Goal: Task Accomplishment & Management: Use online tool/utility

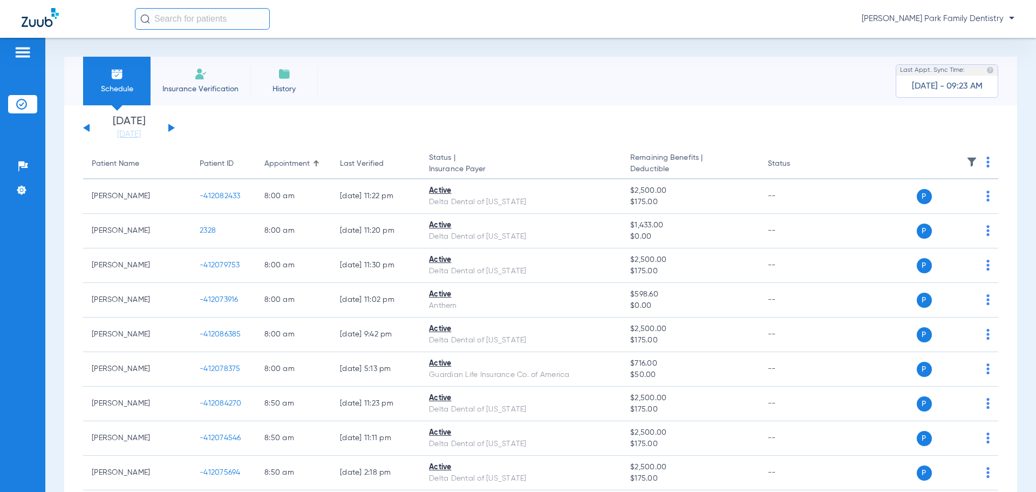
click at [169, 131] on button at bounding box center [171, 128] width 6 height 8
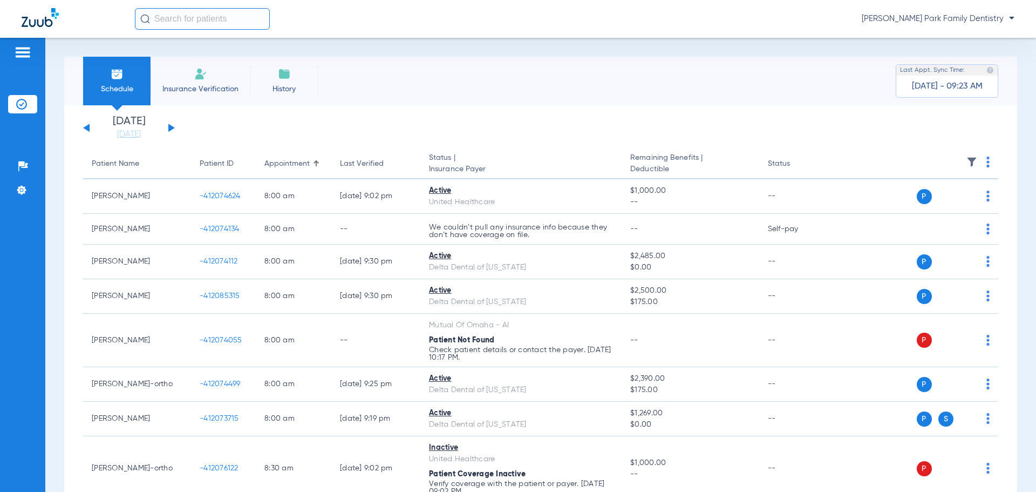
click at [967, 164] on img at bounding box center [972, 162] width 11 height 11
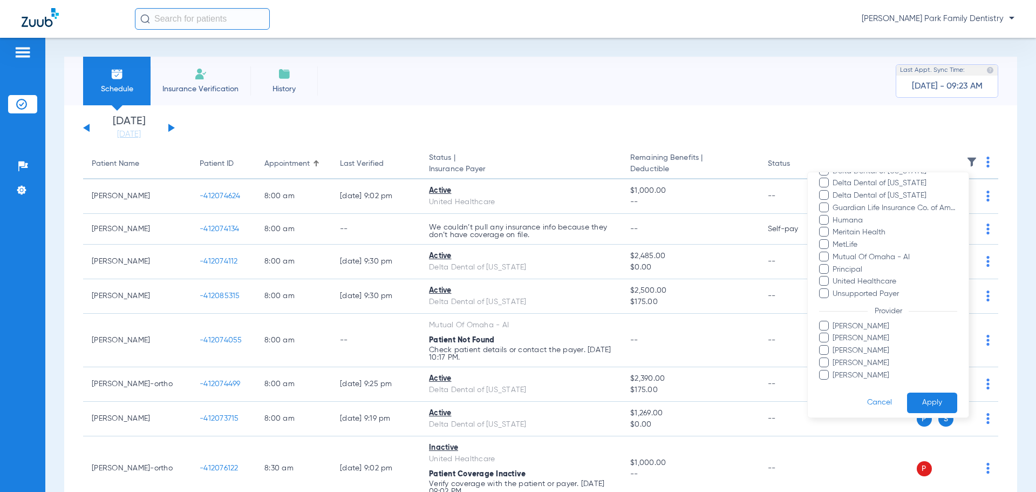
scroll to position [197, 0]
click at [873, 370] on span "[PERSON_NAME]" at bounding box center [894, 368] width 125 height 11
click at [834, 376] on input "[PERSON_NAME]" at bounding box center [834, 376] width 0 height 0
click at [912, 387] on button "Apply" at bounding box center [932, 395] width 50 height 21
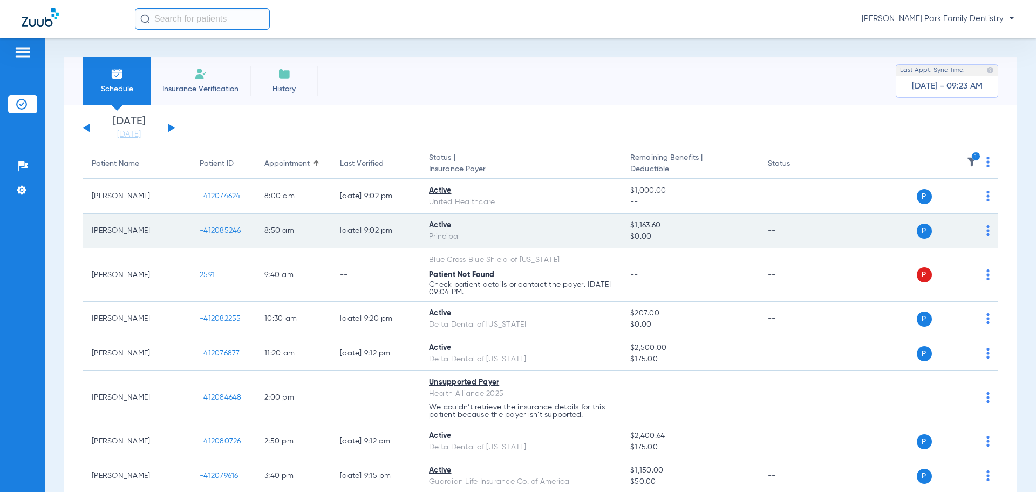
click at [223, 228] on span "-412085246" at bounding box center [221, 231] width 42 height 8
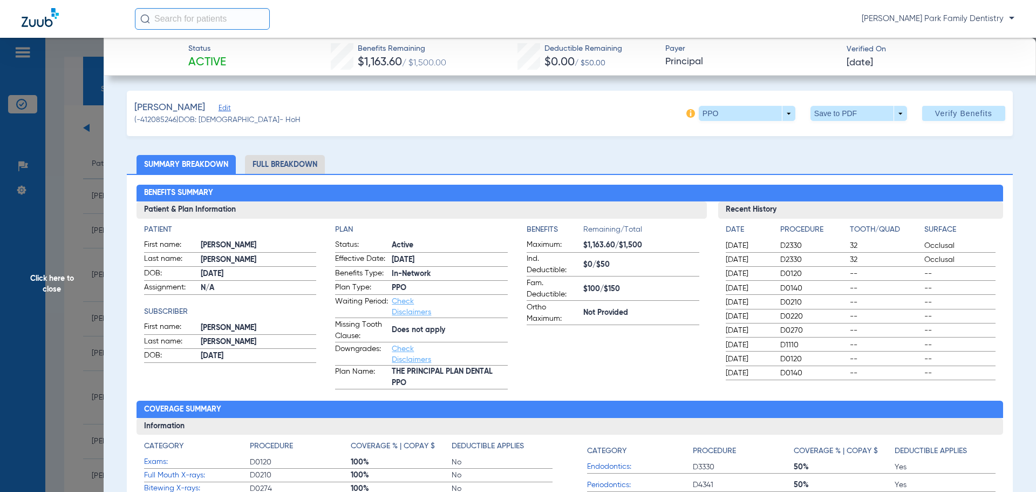
click at [47, 264] on span "Click here to close" at bounding box center [52, 284] width 104 height 492
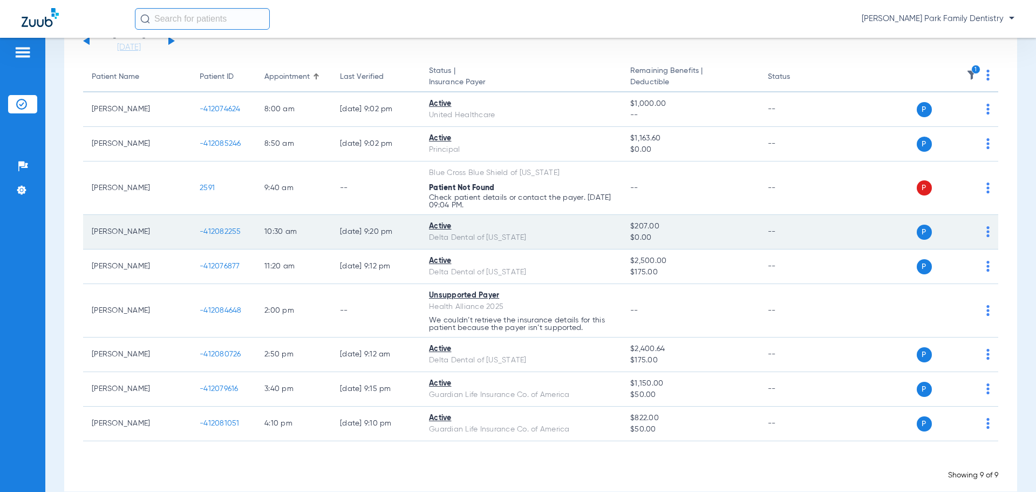
scroll to position [105, 0]
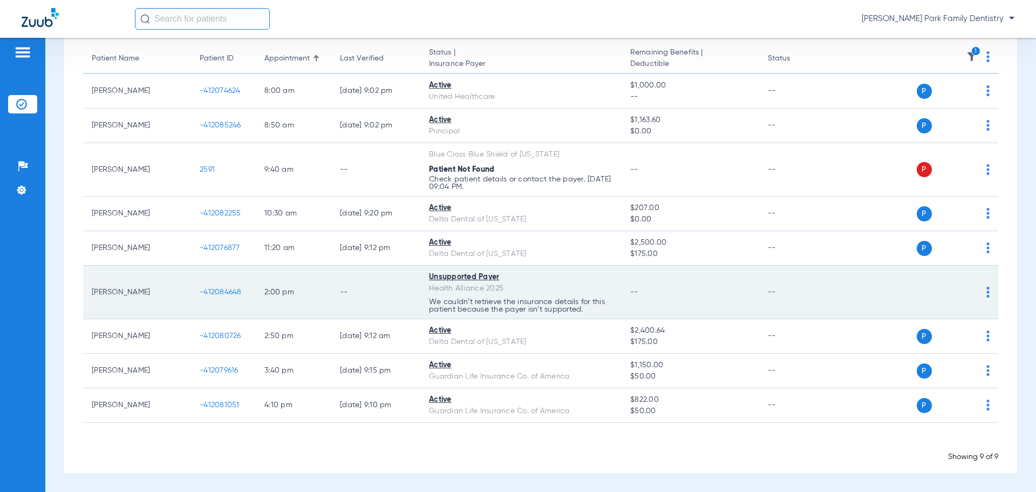
click at [229, 293] on span "-412084648" at bounding box center [221, 292] width 42 height 8
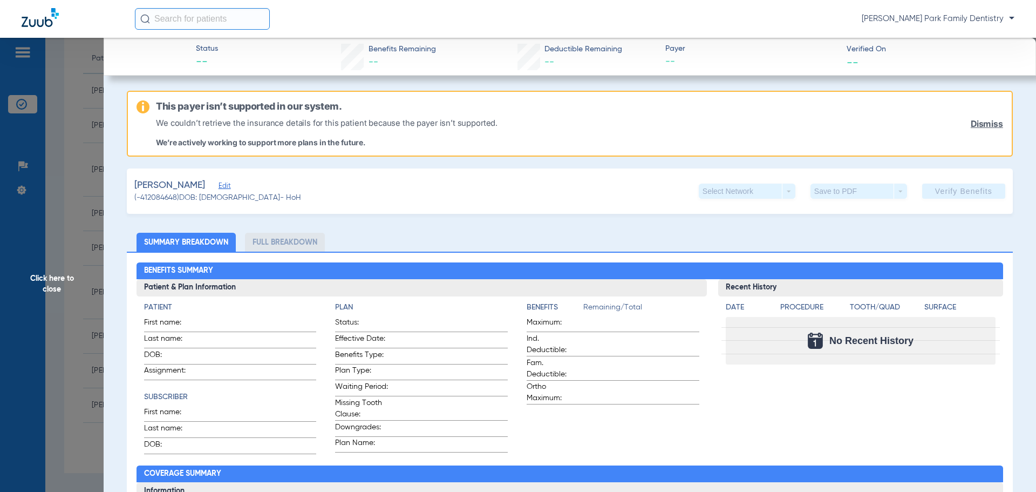
click at [51, 277] on span "Click here to close" at bounding box center [52, 284] width 104 height 492
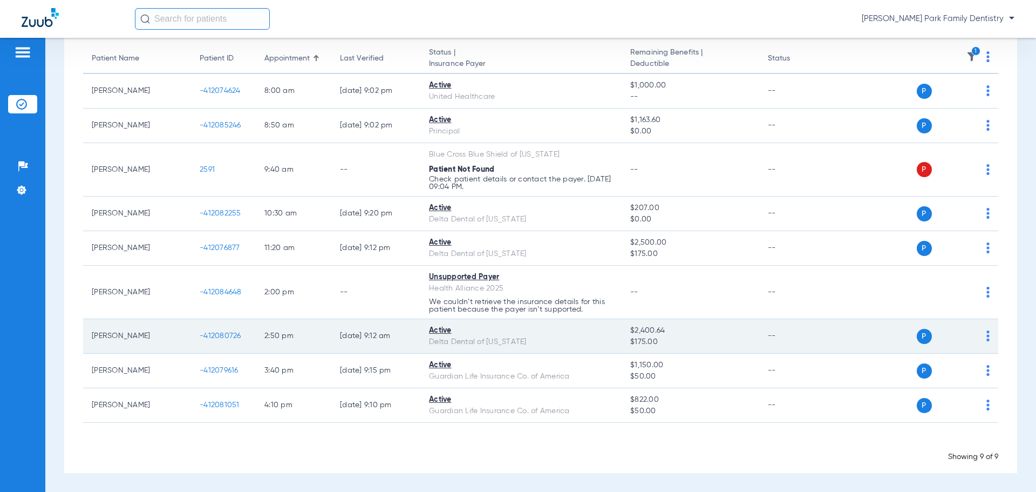
click at [223, 335] on span "-412080726" at bounding box center [221, 336] width 42 height 8
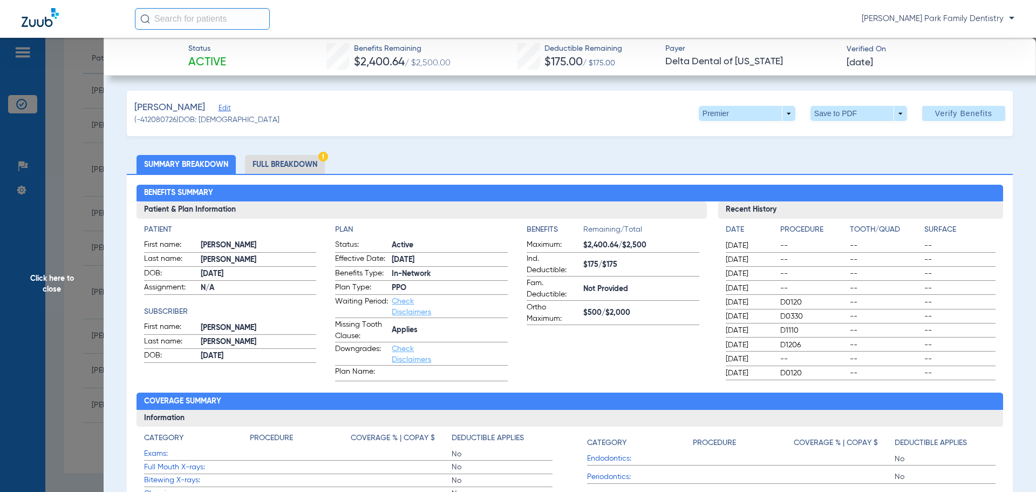
click at [64, 272] on span "Click here to close" at bounding box center [52, 284] width 104 height 492
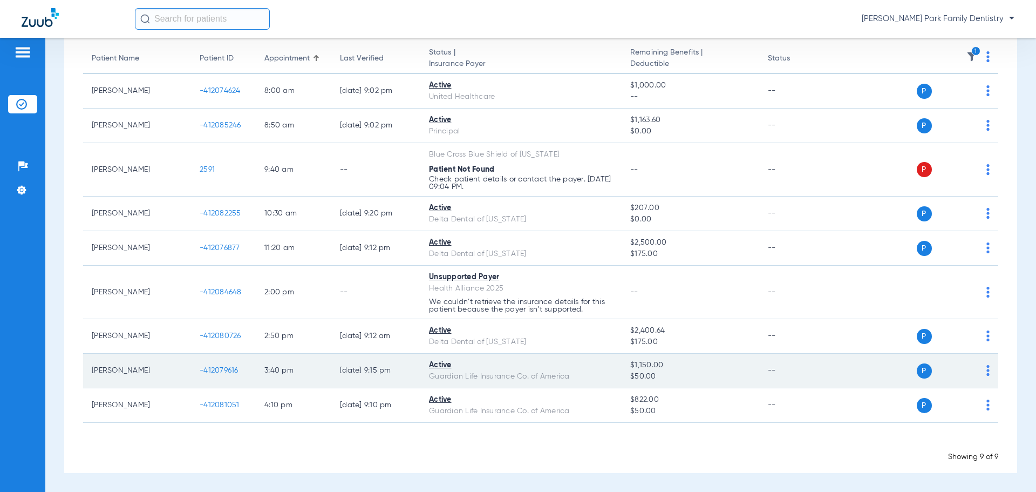
click at [222, 371] on span "-412079616" at bounding box center [219, 370] width 39 height 8
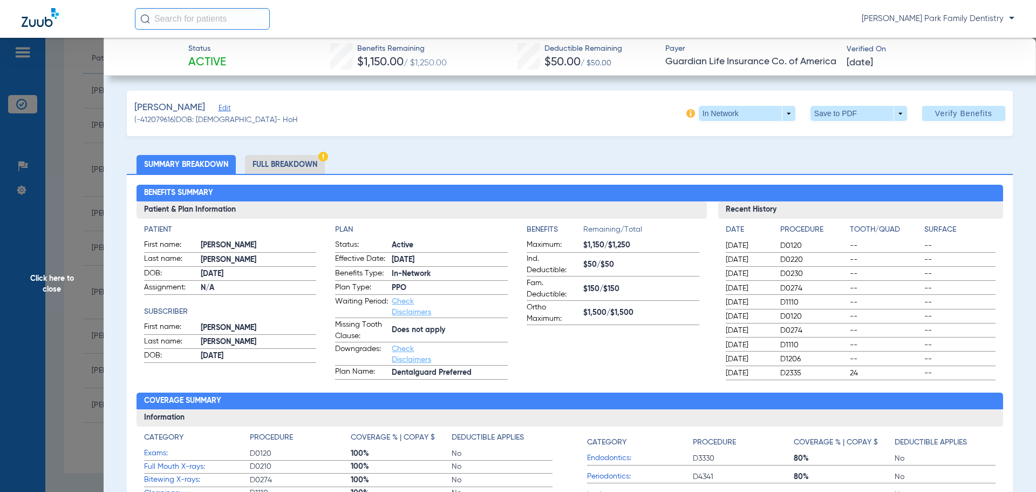
click at [52, 276] on span "Click here to close" at bounding box center [52, 284] width 104 height 492
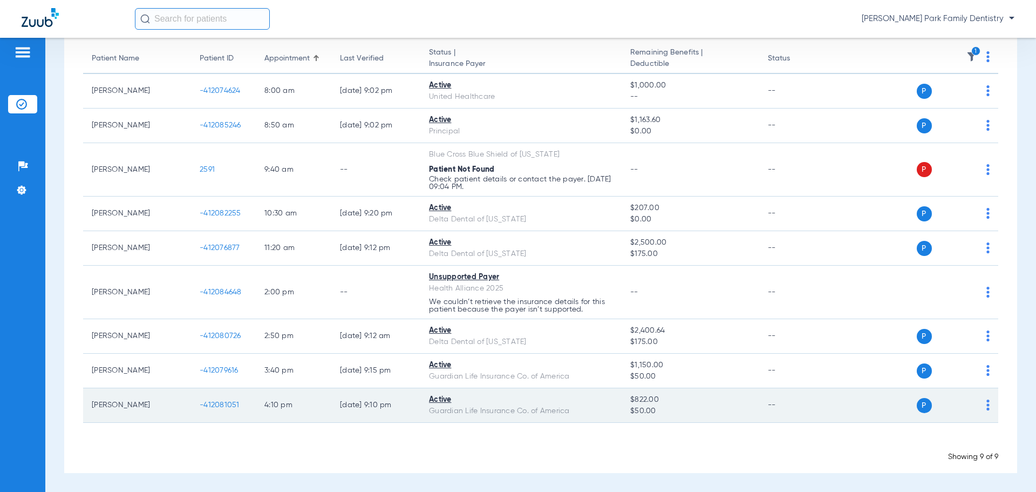
click at [223, 404] on span "-412081051" at bounding box center [220, 405] width 40 height 8
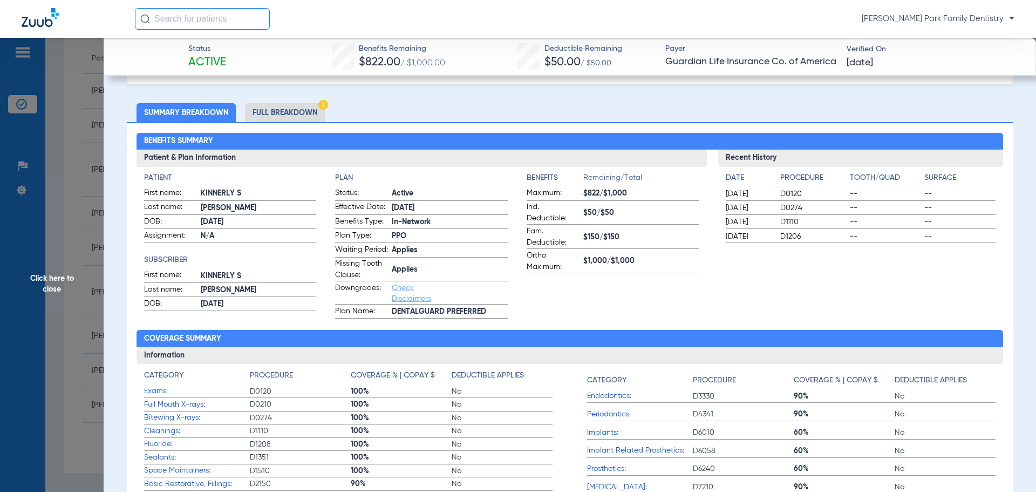
scroll to position [0, 0]
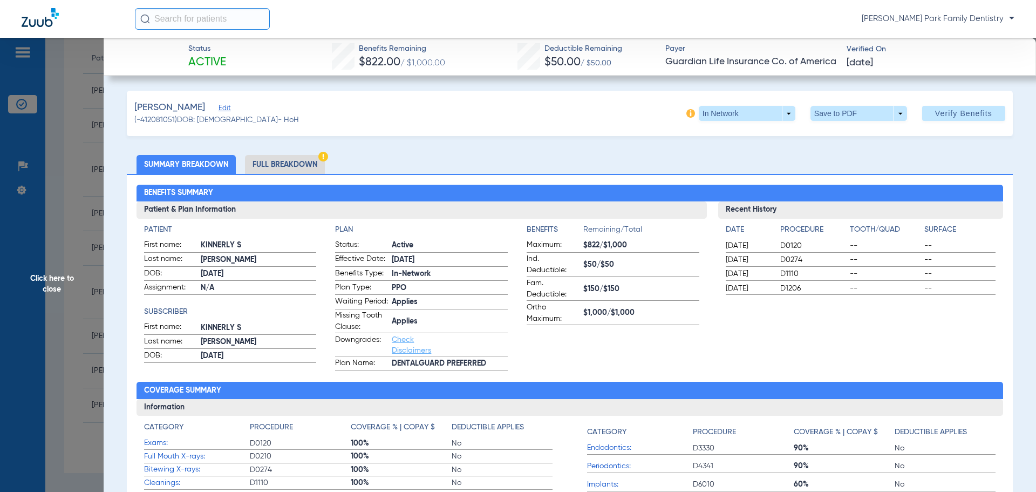
click at [59, 271] on span "Click here to close" at bounding box center [52, 284] width 104 height 492
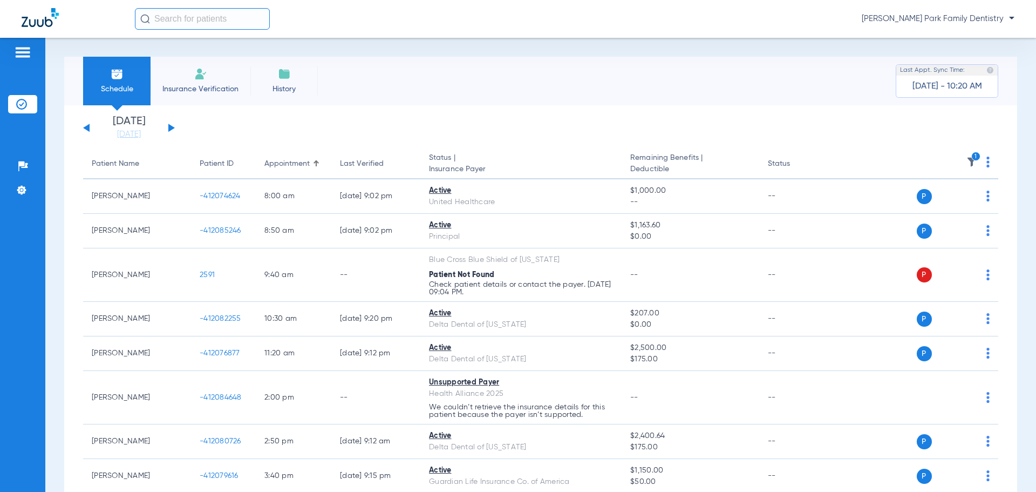
click at [967, 160] on img at bounding box center [972, 162] width 11 height 11
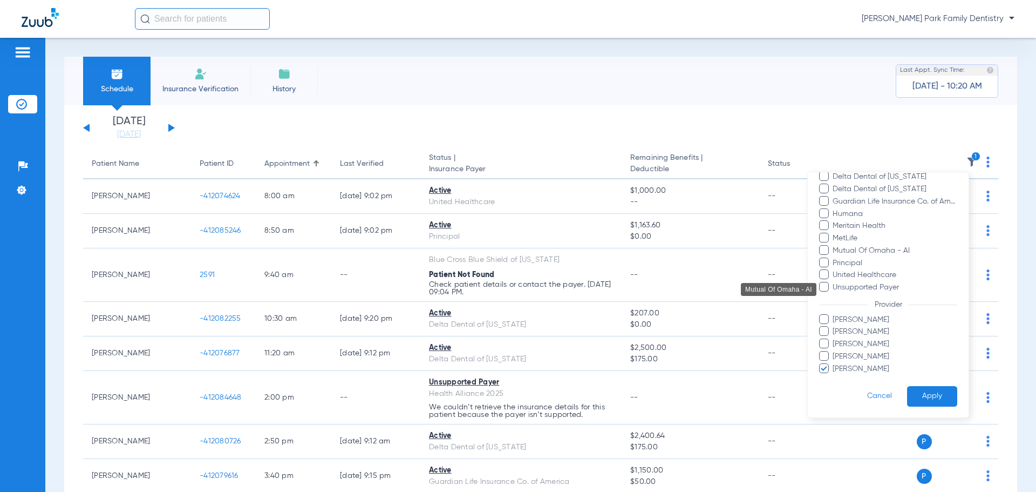
scroll to position [197, 0]
click at [842, 370] on span "[PERSON_NAME]" at bounding box center [894, 368] width 125 height 11
click at [834, 376] on input "[PERSON_NAME]" at bounding box center [834, 376] width 0 height 0
click at [855, 338] on span "[PERSON_NAME]" at bounding box center [894, 343] width 125 height 11
click at [834, 351] on input "[PERSON_NAME]" at bounding box center [834, 351] width 0 height 0
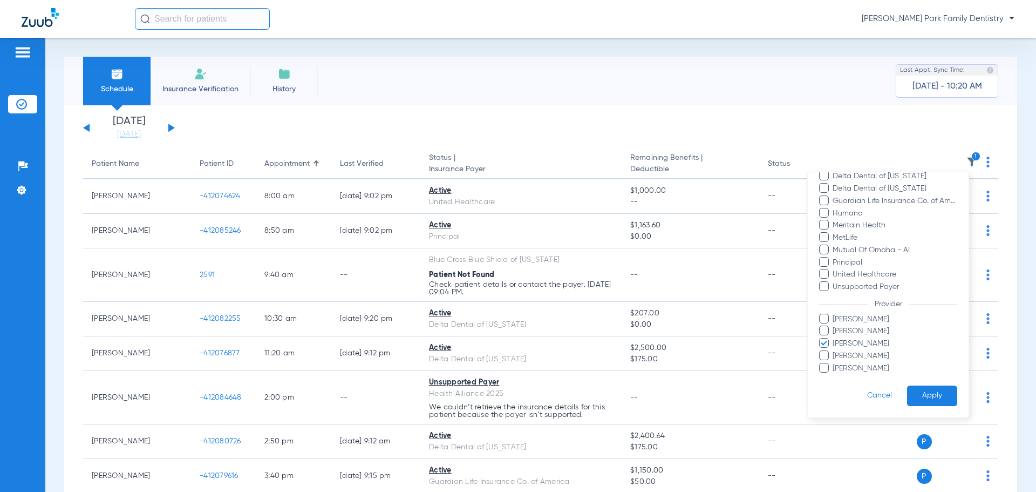
click at [925, 389] on button "Apply" at bounding box center [932, 395] width 50 height 21
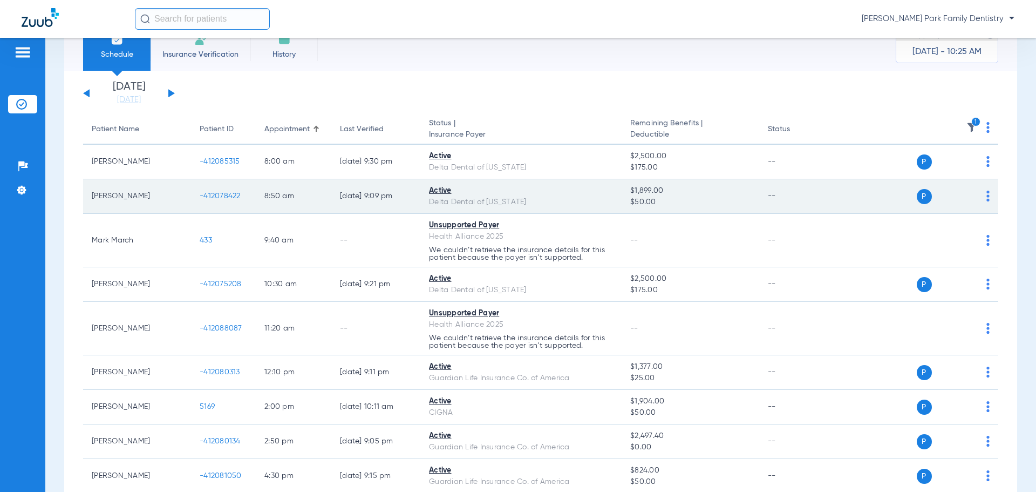
scroll to position [54, 0]
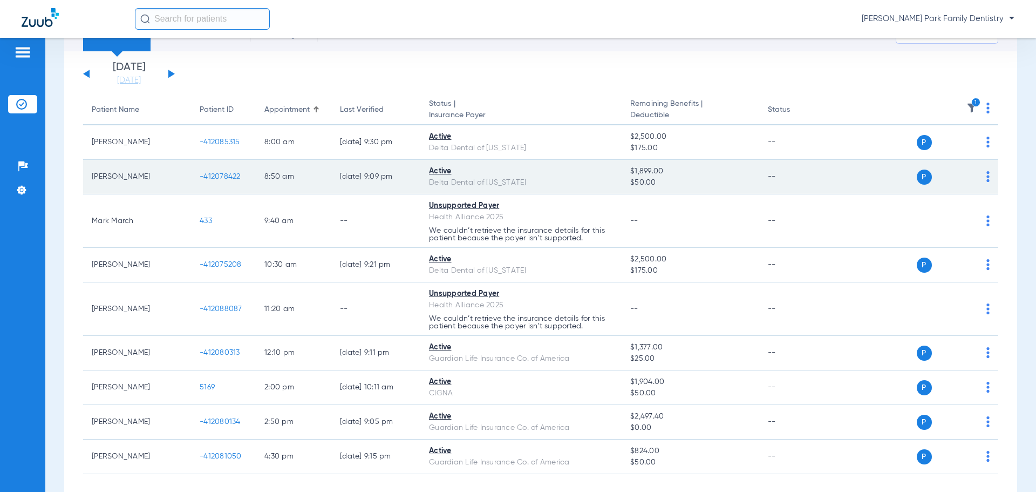
click at [229, 177] on span "-412078422" at bounding box center [220, 177] width 41 height 8
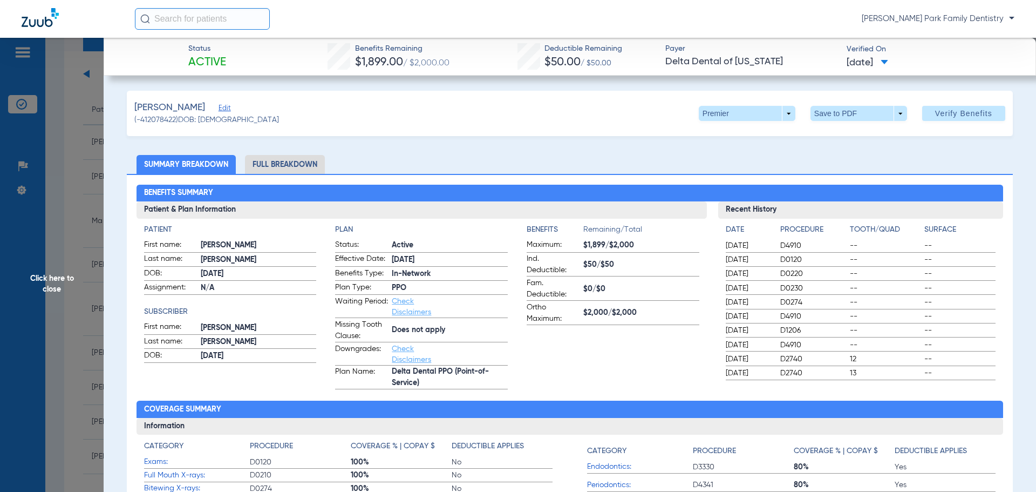
click at [40, 279] on span "Click here to close" at bounding box center [52, 284] width 104 height 492
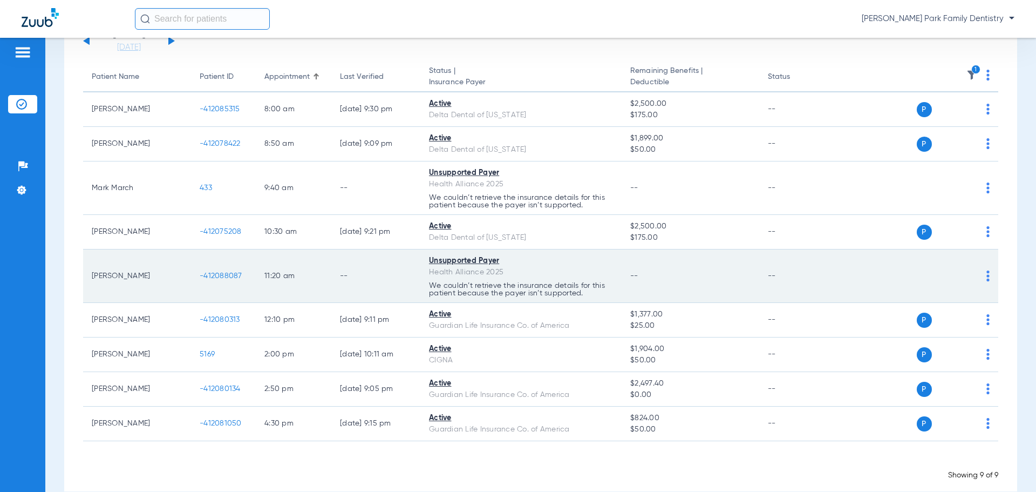
scroll to position [105, 0]
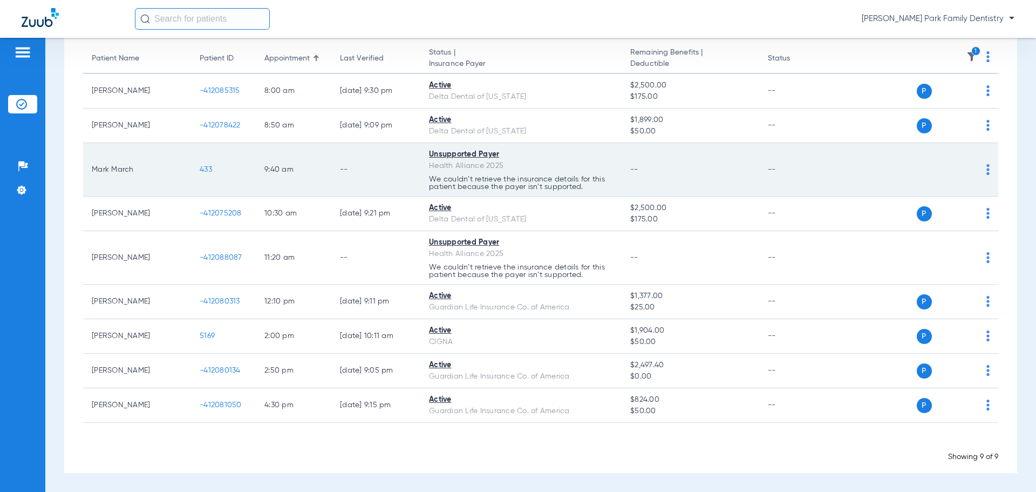
click at [202, 171] on span "433" at bounding box center [206, 170] width 12 height 8
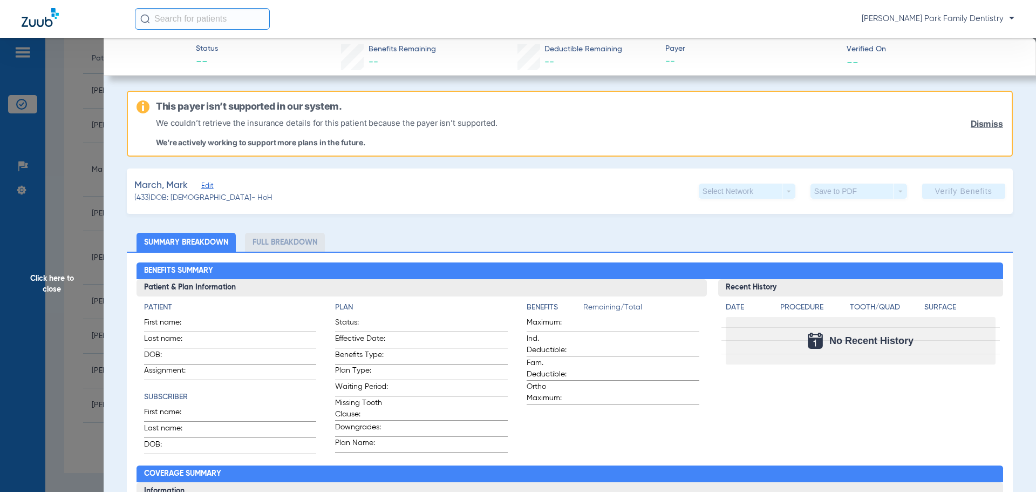
click at [63, 277] on span "Click here to close" at bounding box center [52, 284] width 104 height 492
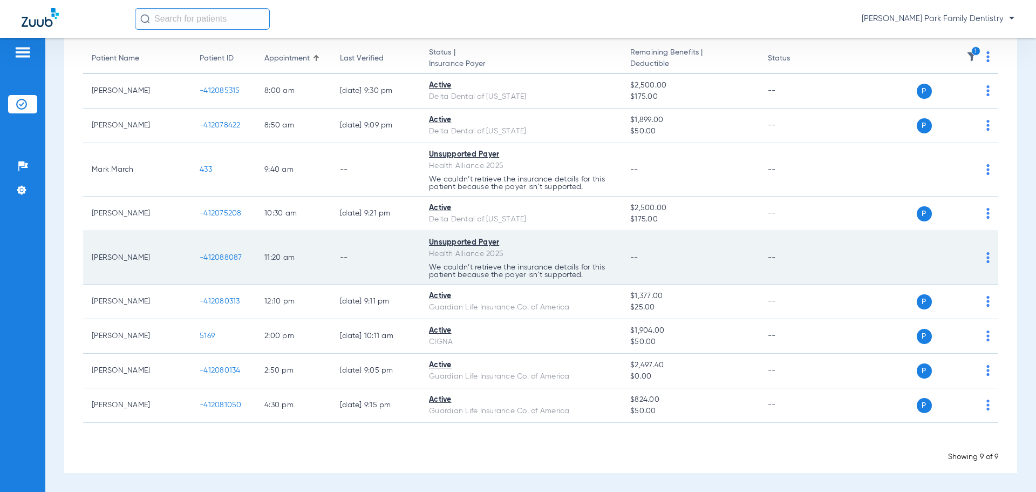
click at [221, 256] on span "-412088087" at bounding box center [221, 258] width 43 height 8
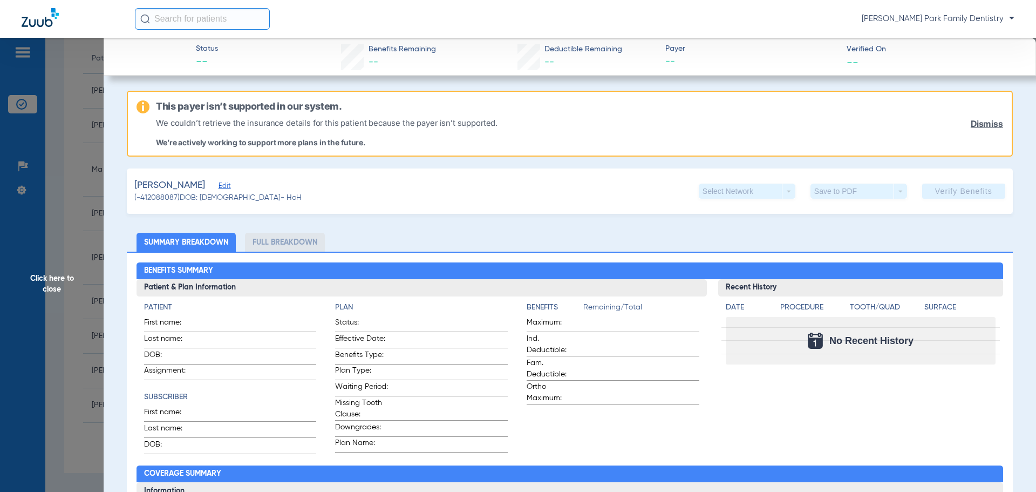
click at [64, 284] on span "Click here to close" at bounding box center [52, 284] width 104 height 492
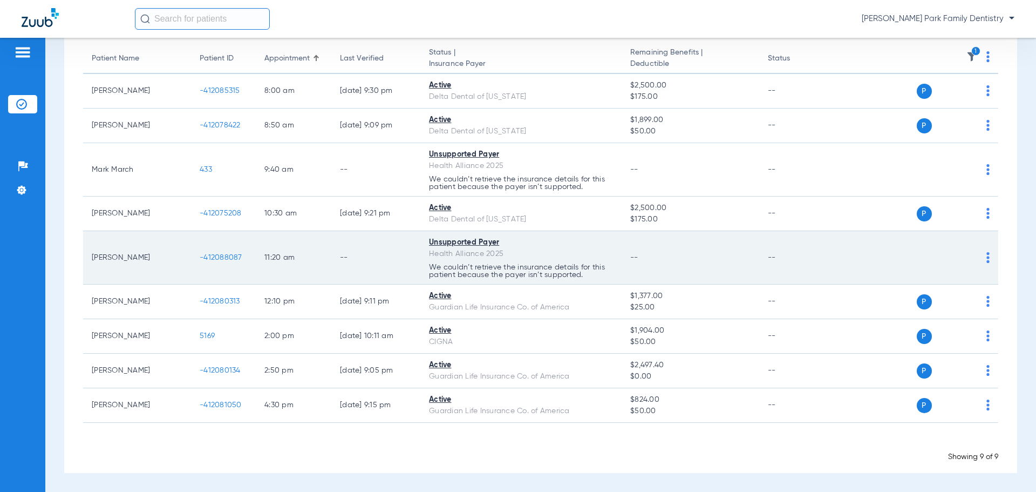
click at [218, 259] on span "-412088087" at bounding box center [221, 258] width 43 height 8
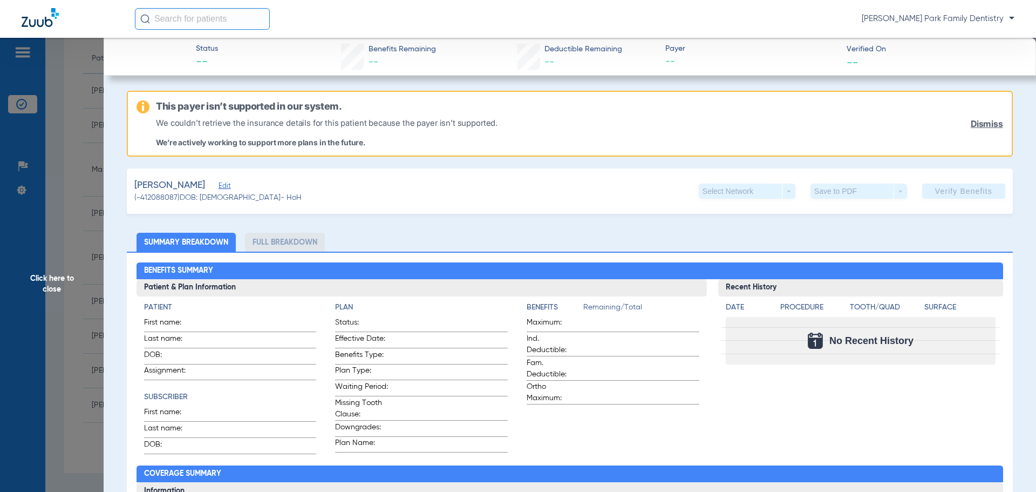
click at [64, 277] on span "Click here to close" at bounding box center [52, 284] width 104 height 492
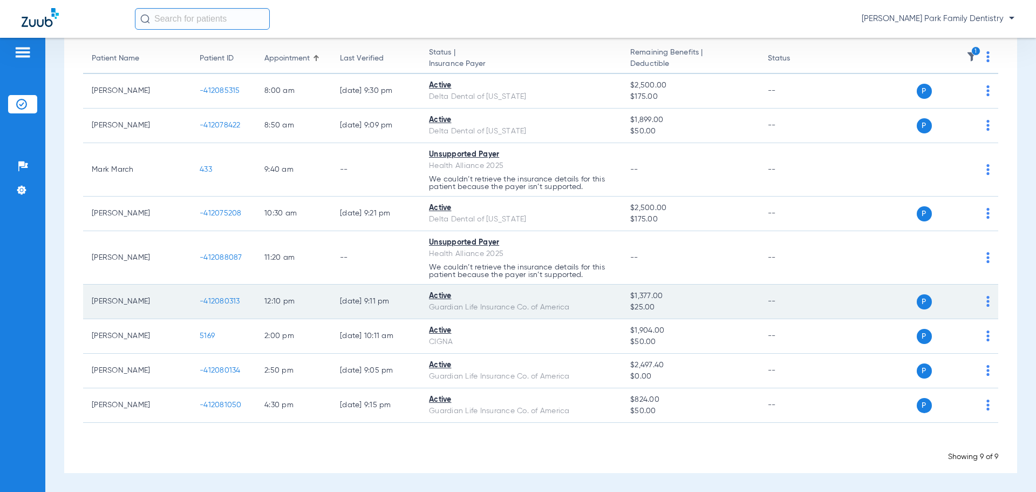
click at [232, 301] on span "-412080313" at bounding box center [220, 301] width 40 height 8
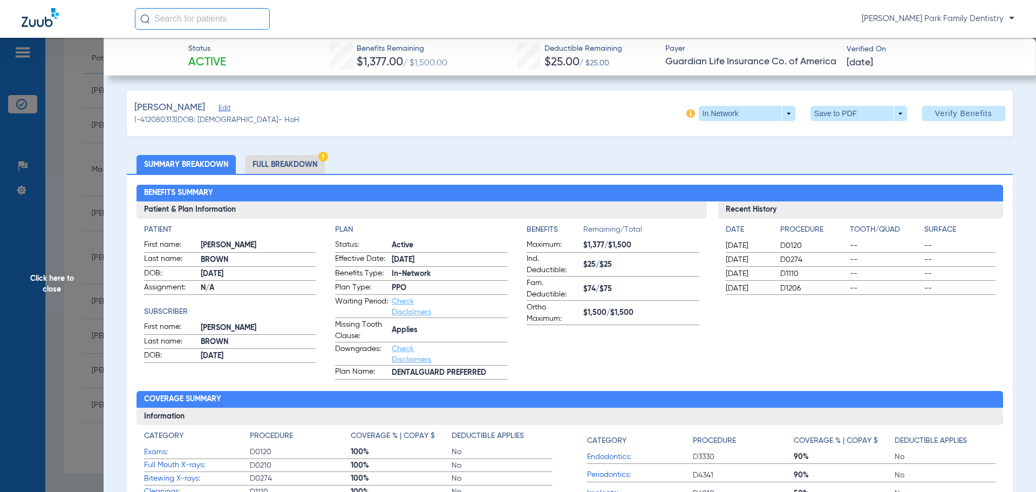
click at [57, 279] on span "Click here to close" at bounding box center [52, 284] width 104 height 492
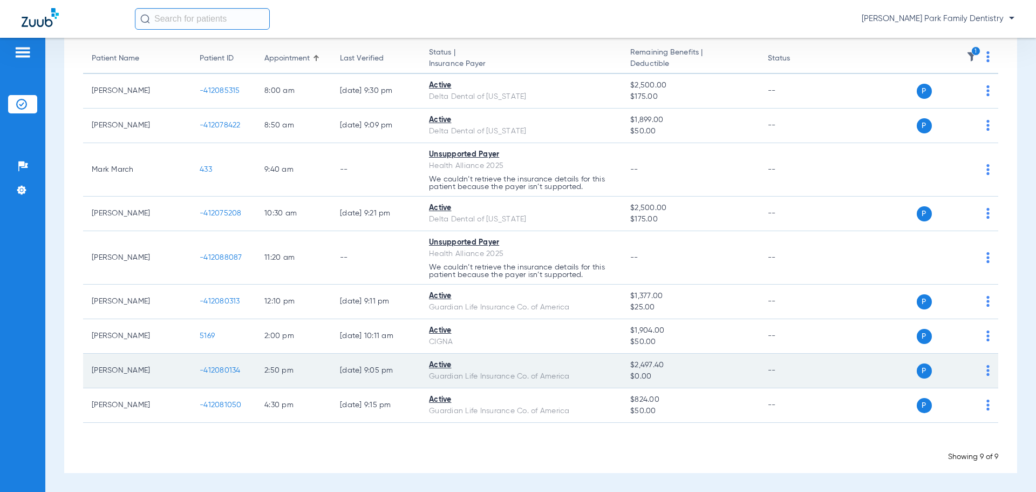
click at [220, 371] on span "-412080134" at bounding box center [220, 370] width 41 height 8
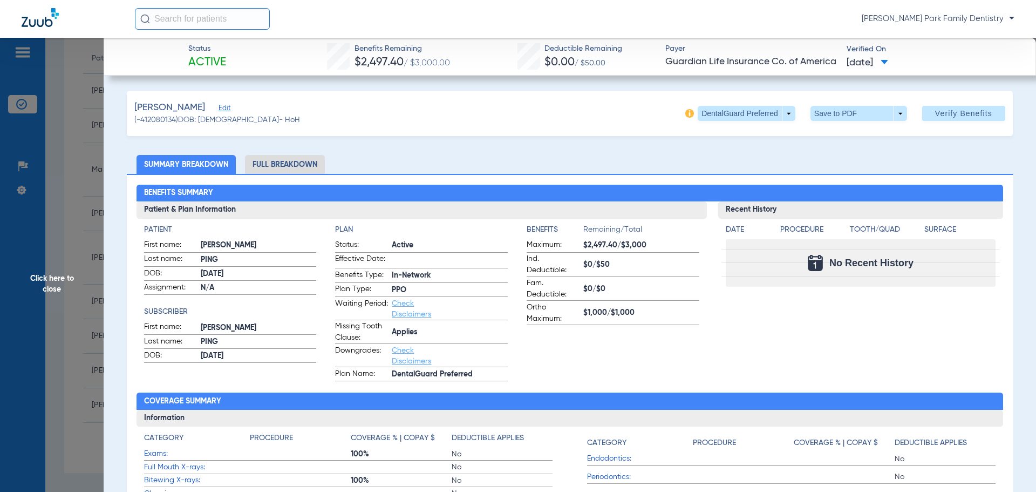
click at [55, 284] on span "Click here to close" at bounding box center [52, 284] width 104 height 492
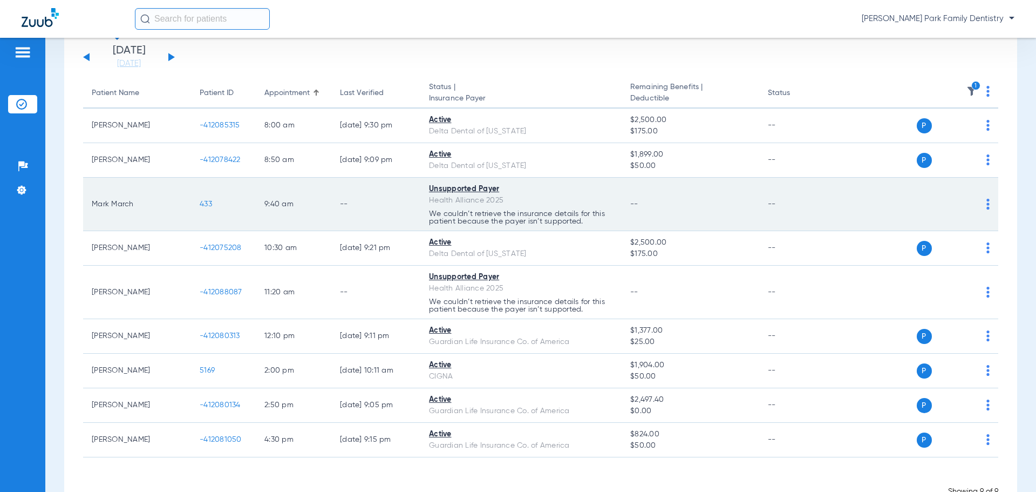
scroll to position [51, 0]
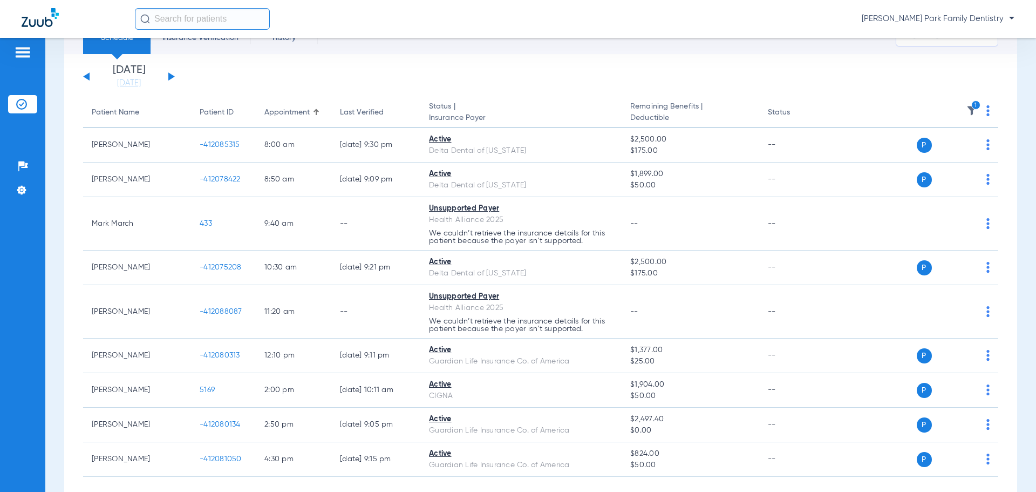
click at [967, 114] on img at bounding box center [972, 110] width 11 height 11
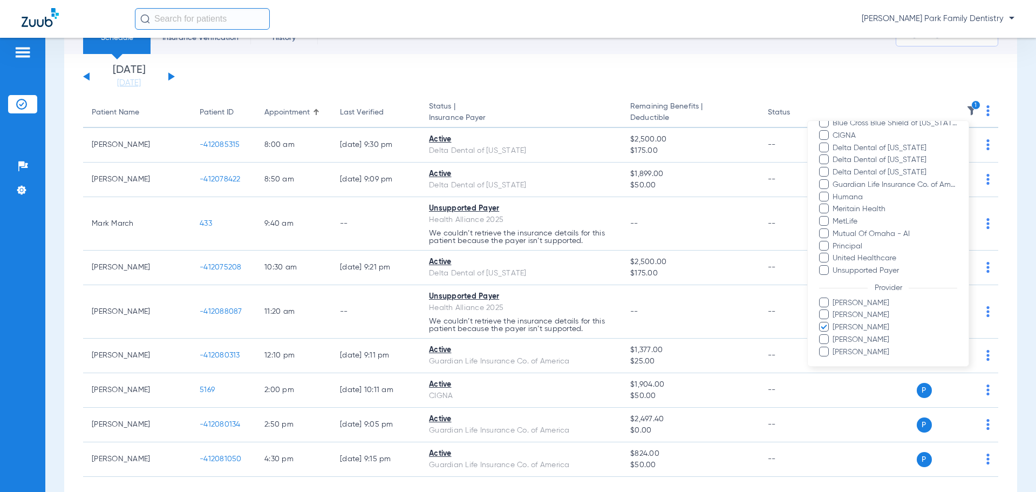
scroll to position [197, 0]
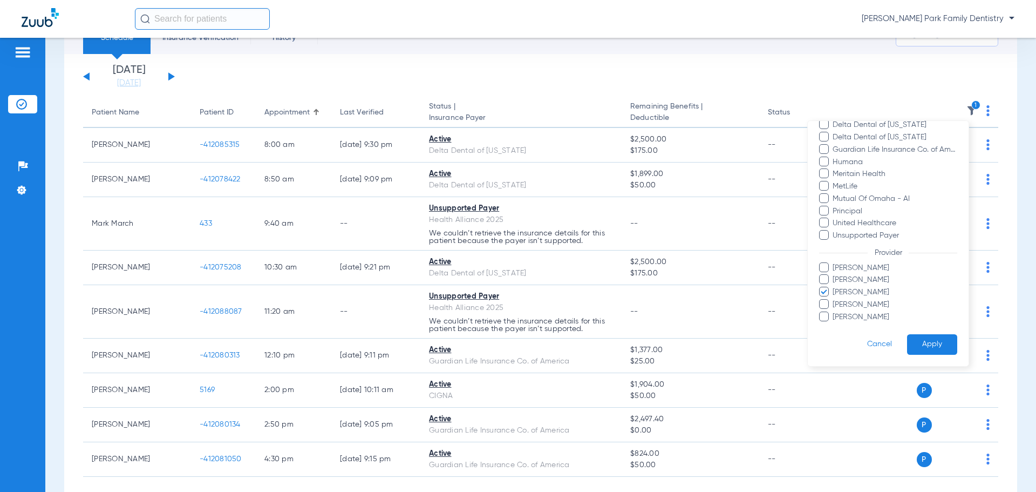
click at [861, 293] on span "[PERSON_NAME]" at bounding box center [894, 292] width 125 height 11
click at [834, 300] on input "[PERSON_NAME]" at bounding box center [834, 300] width 0 height 0
click at [854, 307] on span "[PERSON_NAME]" at bounding box center [894, 304] width 125 height 11
click at [834, 312] on input "[PERSON_NAME]" at bounding box center [834, 312] width 0 height 0
click at [913, 337] on button "Apply" at bounding box center [932, 344] width 50 height 21
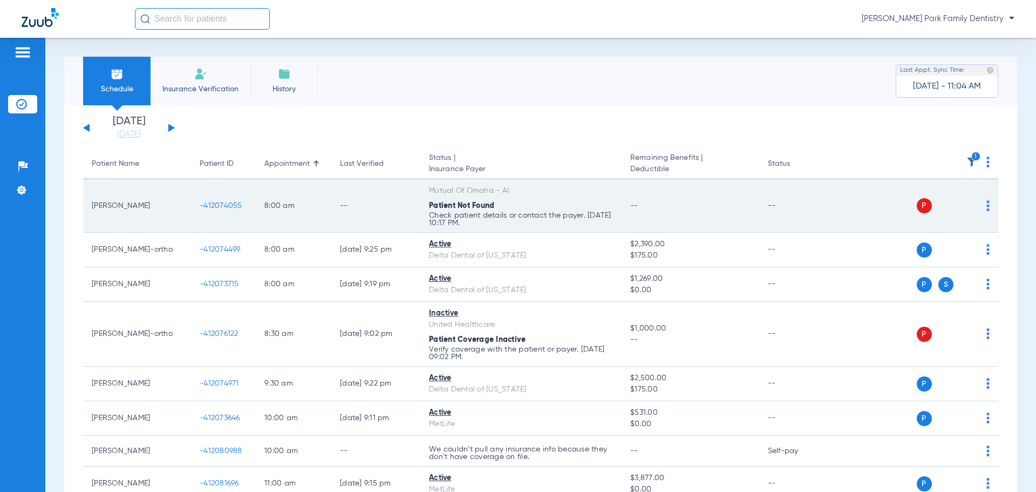
click at [226, 203] on span "-412074055" at bounding box center [221, 206] width 43 height 8
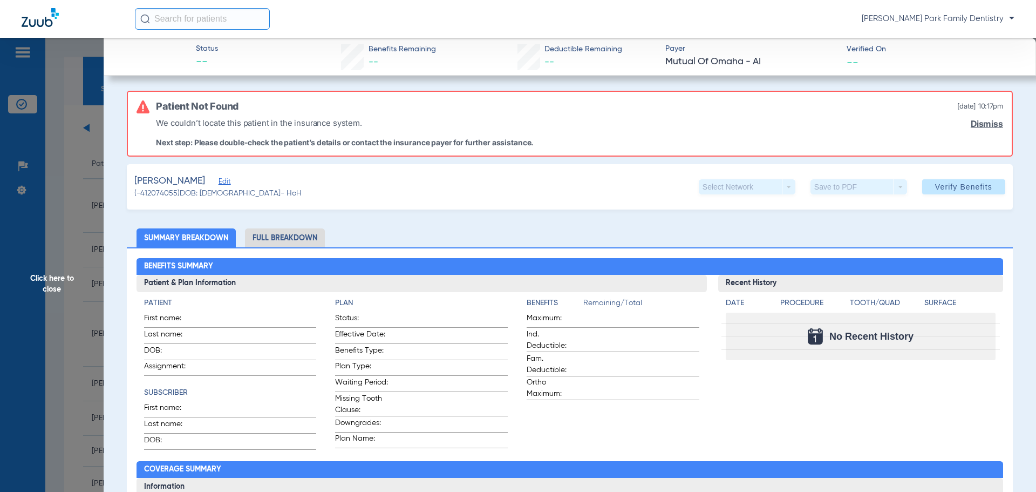
click at [47, 276] on span "Click here to close" at bounding box center [52, 284] width 104 height 492
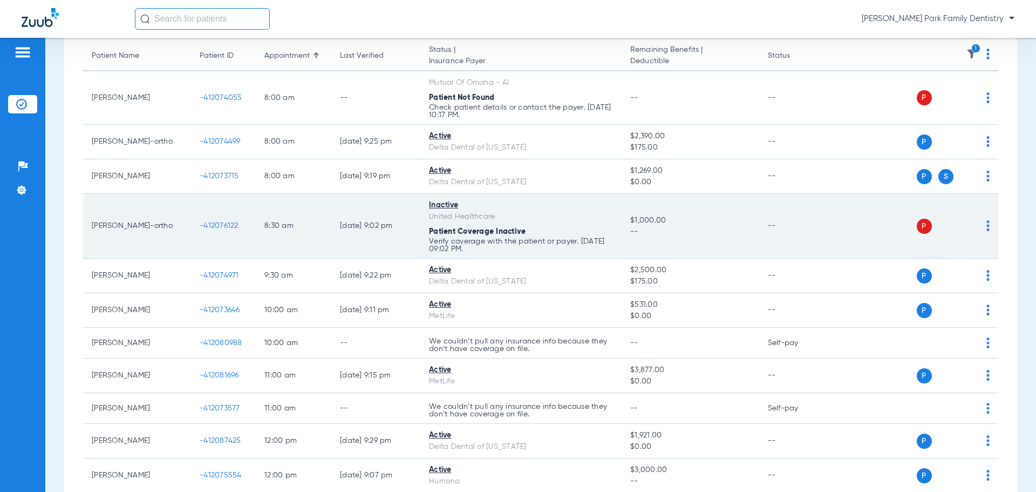
scroll to position [54, 0]
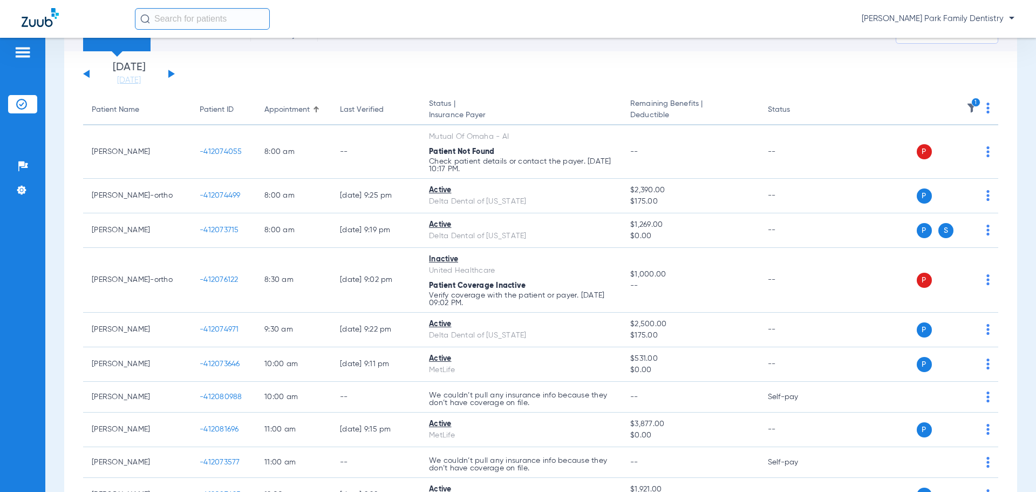
click at [967, 107] on img at bounding box center [972, 108] width 11 height 11
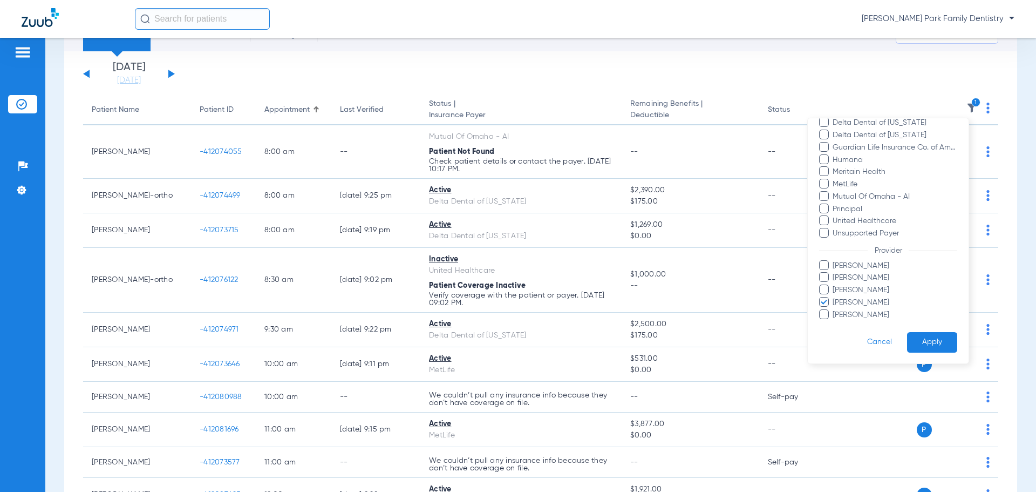
scroll to position [197, 0]
click at [876, 301] on span "[PERSON_NAME]" at bounding box center [894, 301] width 125 height 11
click at [834, 309] on input "[PERSON_NAME]" at bounding box center [834, 309] width 0 height 0
click at [868, 265] on span "[PERSON_NAME]" at bounding box center [894, 265] width 125 height 11
click at [834, 273] on input "[PERSON_NAME]" at bounding box center [834, 273] width 0 height 0
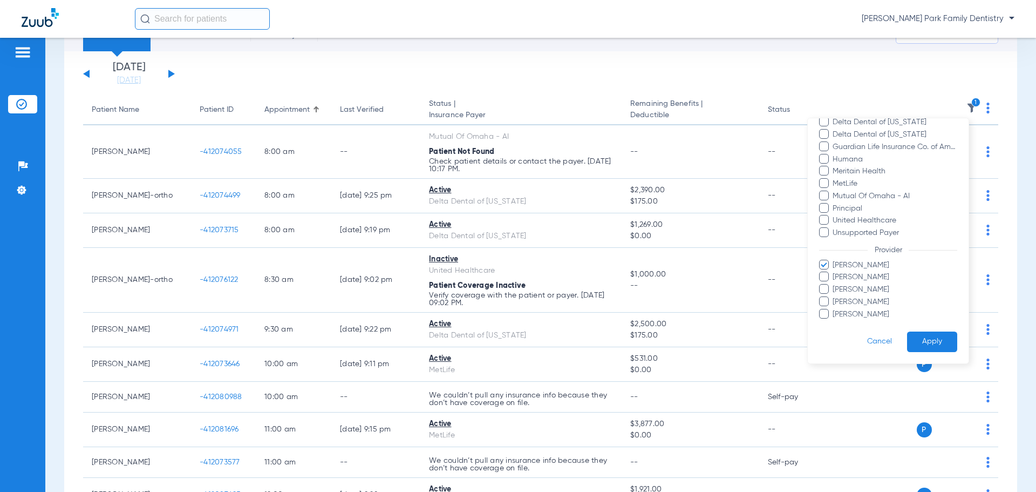
click at [927, 345] on button "Apply" at bounding box center [932, 341] width 50 height 21
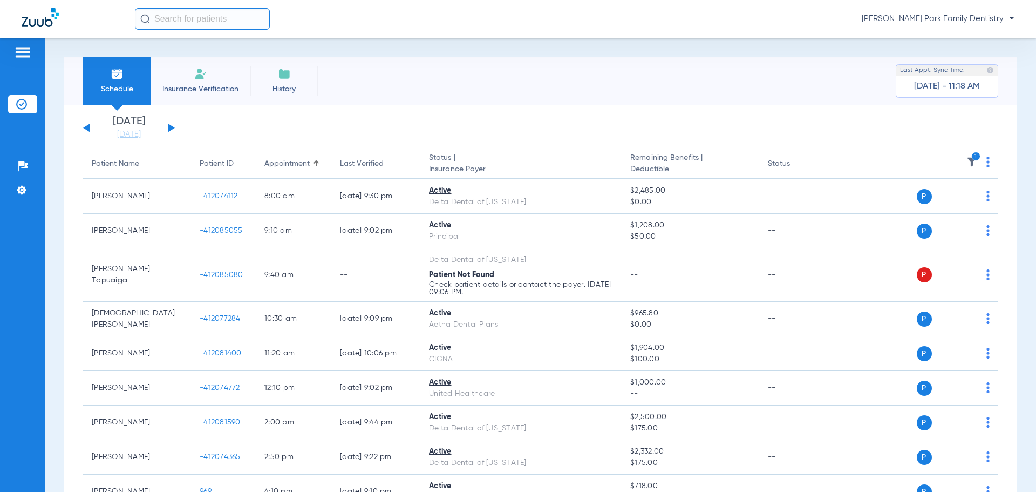
click at [972, 160] on icon "1" at bounding box center [977, 157] width 10 height 10
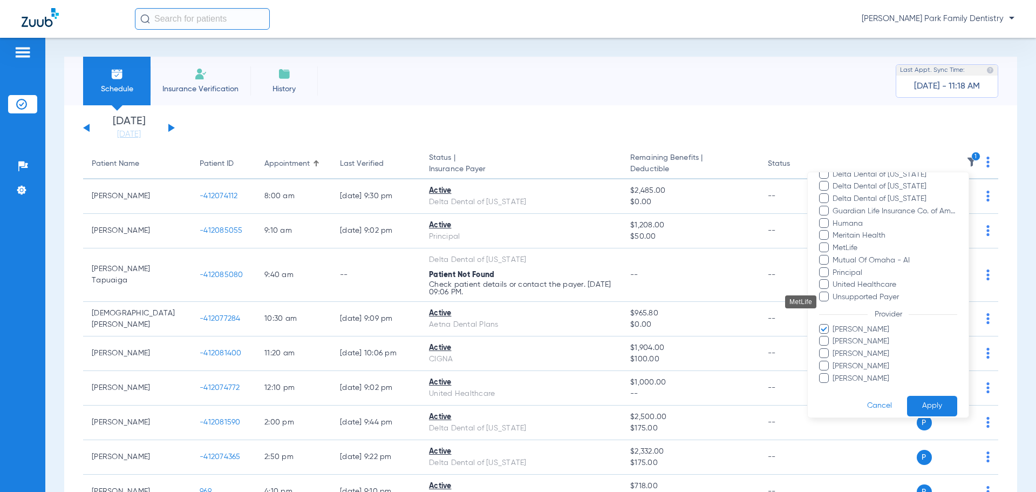
scroll to position [197, 0]
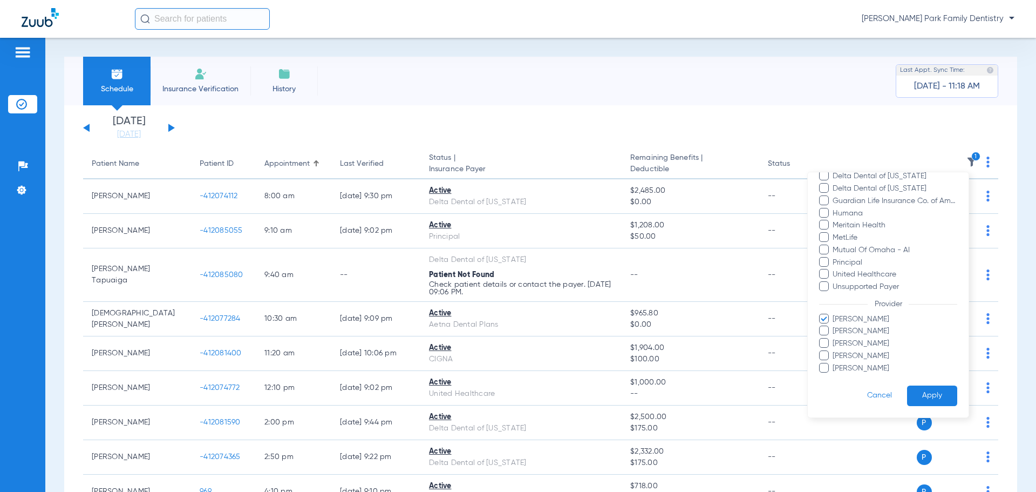
click at [865, 332] on span "[PERSON_NAME]" at bounding box center [894, 330] width 125 height 11
click at [834, 338] on input "[PERSON_NAME]" at bounding box center [834, 338] width 0 height 0
click at [863, 318] on span "[PERSON_NAME]" at bounding box center [894, 319] width 125 height 11
click at [834, 327] on input "[PERSON_NAME]" at bounding box center [834, 327] width 0 height 0
click at [923, 390] on button "Apply" at bounding box center [932, 395] width 50 height 21
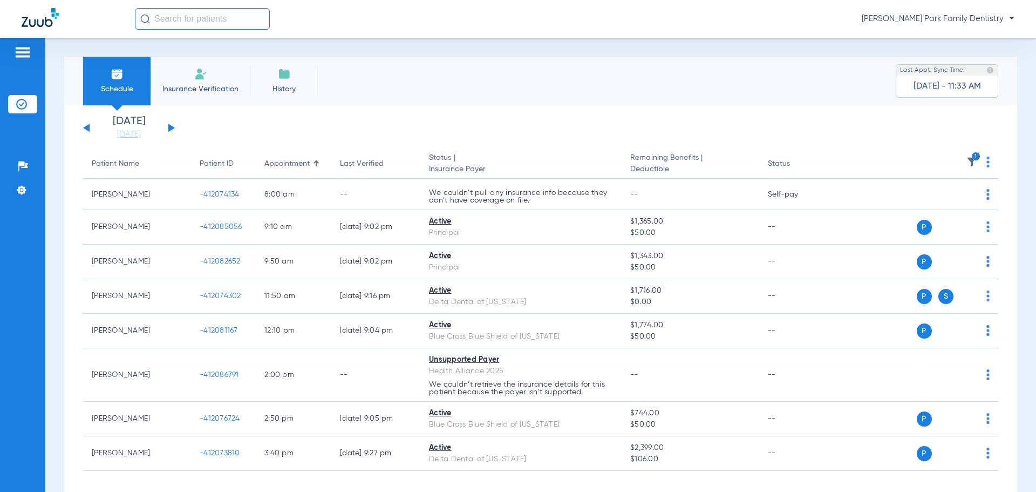
click at [967, 161] on img at bounding box center [972, 162] width 11 height 11
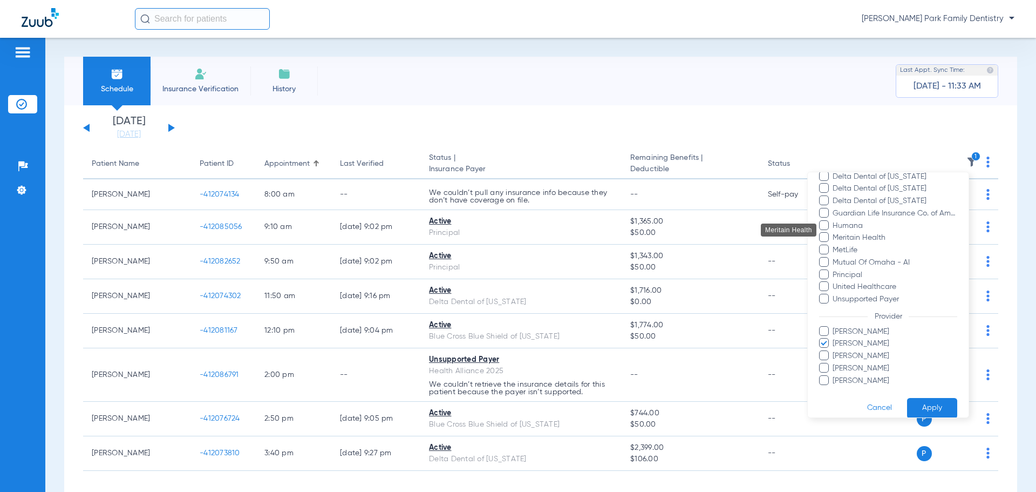
scroll to position [197, 0]
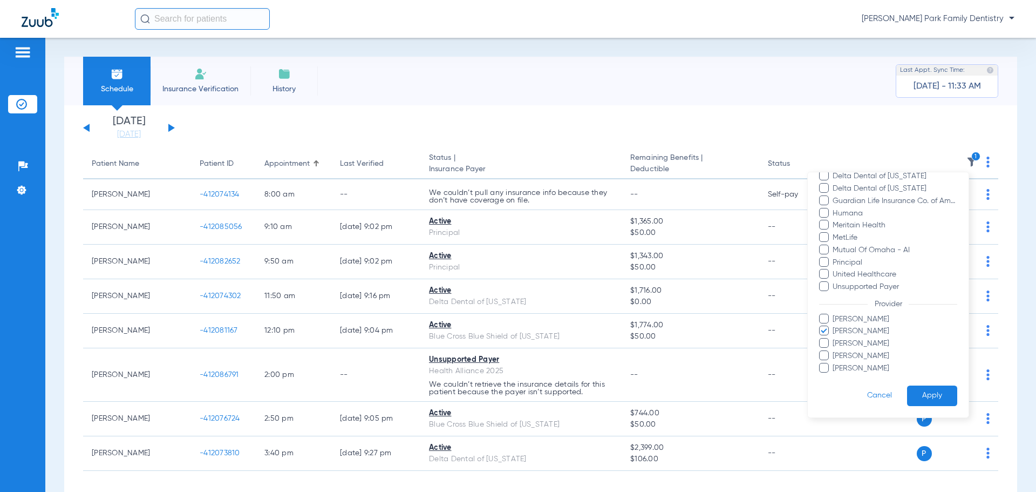
click at [866, 330] on span "[PERSON_NAME]" at bounding box center [894, 330] width 125 height 11
click at [834, 338] on input "[PERSON_NAME]" at bounding box center [834, 338] width 0 height 0
click at [854, 358] on span "[PERSON_NAME]" at bounding box center [894, 355] width 125 height 11
click at [834, 363] on input "[PERSON_NAME]" at bounding box center [834, 363] width 0 height 0
click at [914, 396] on button "Apply" at bounding box center [932, 395] width 50 height 21
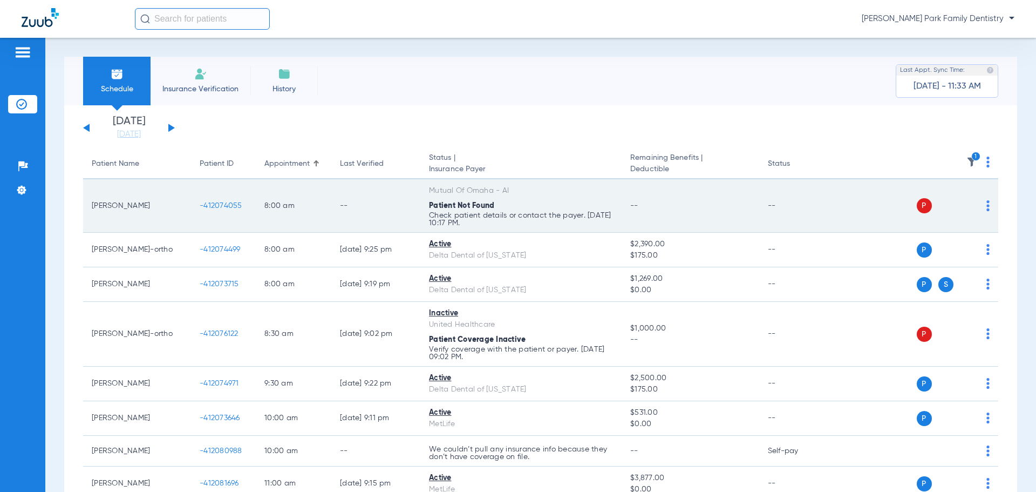
click at [221, 202] on span "-412074055" at bounding box center [221, 206] width 43 height 8
